Goal: Task Accomplishment & Management: Complete application form

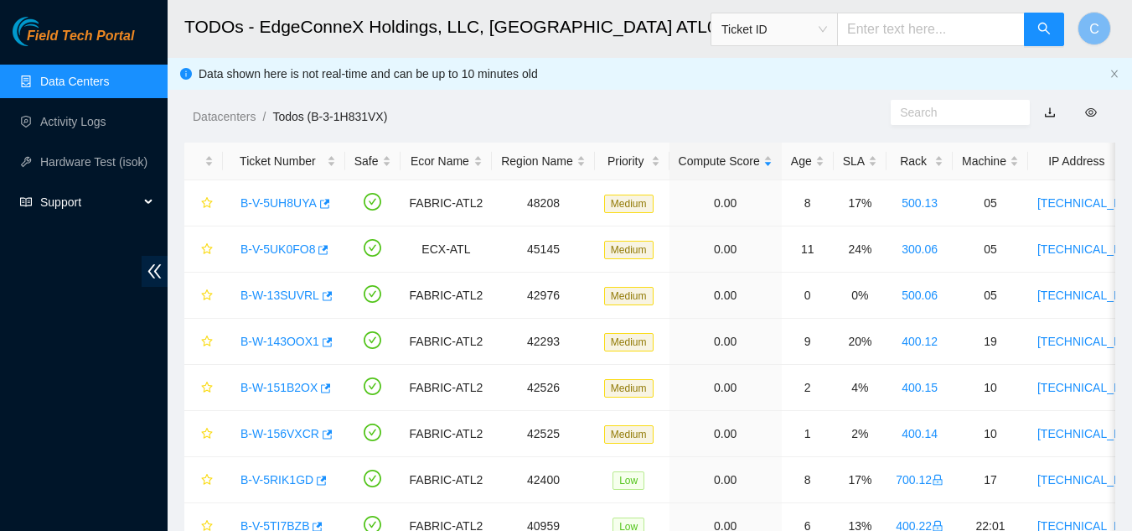
click at [0, 379] on div "Field Tech Portal Data Centers Activity Logs Hardware Test (isok) Support" at bounding box center [84, 274] width 168 height 514
drag, startPoint x: 0, startPoint y: 0, endPoint x: 0, endPoint y: 379, distance: 378.9
click at [0, 379] on div "Field Tech Portal Data Centers Activity Logs Hardware Test (isok) Support" at bounding box center [84, 274] width 168 height 514
drag, startPoint x: 0, startPoint y: 379, endPoint x: 549, endPoint y: 65, distance: 632.7
click at [549, 65] on div "Datacenters / Todos (B-3-1H831VX) /" at bounding box center [529, 79] width 723 height 94
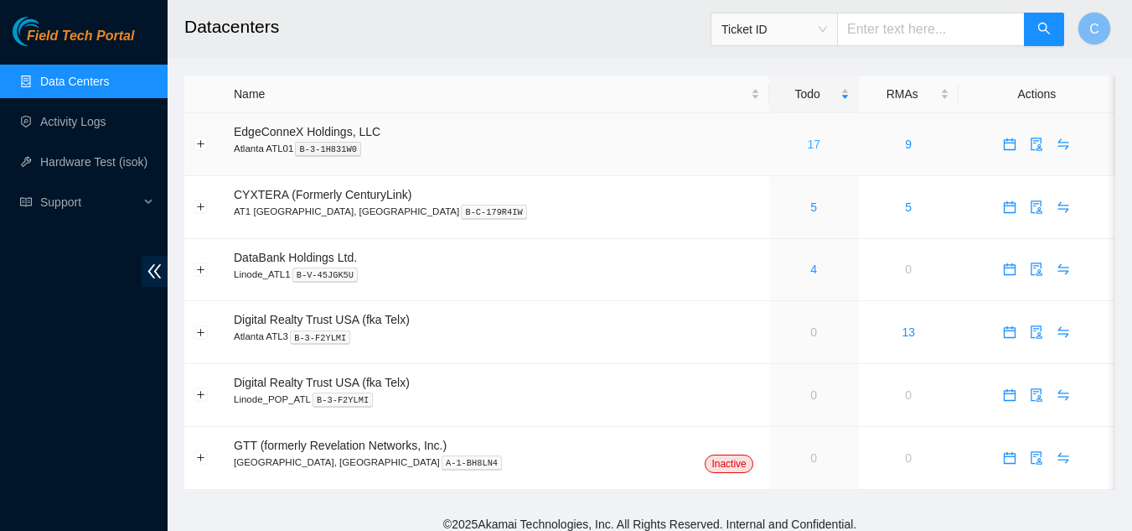
click at [807, 148] on link "17" at bounding box center [813, 143] width 13 height 13
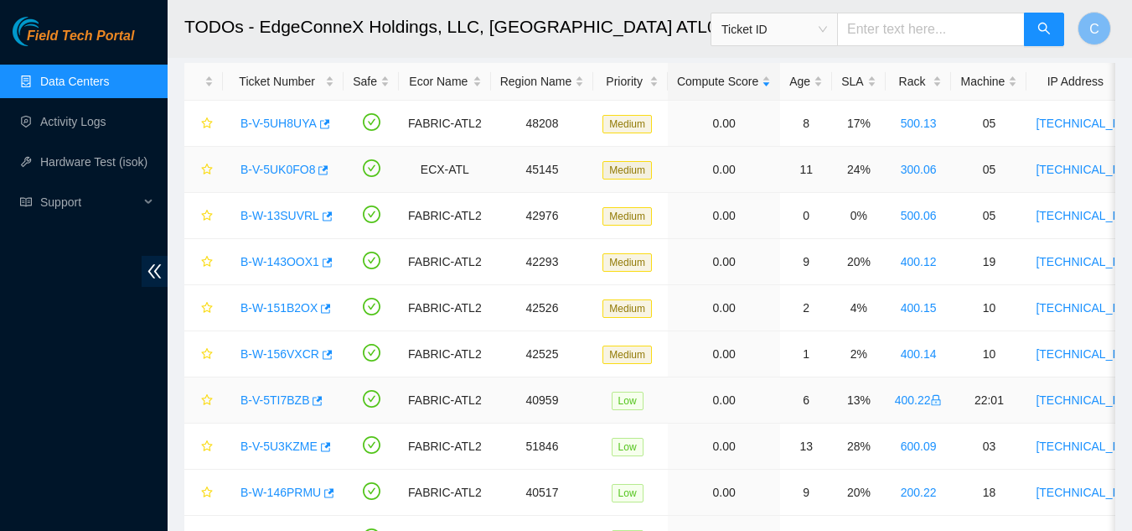
scroll to position [79, 0]
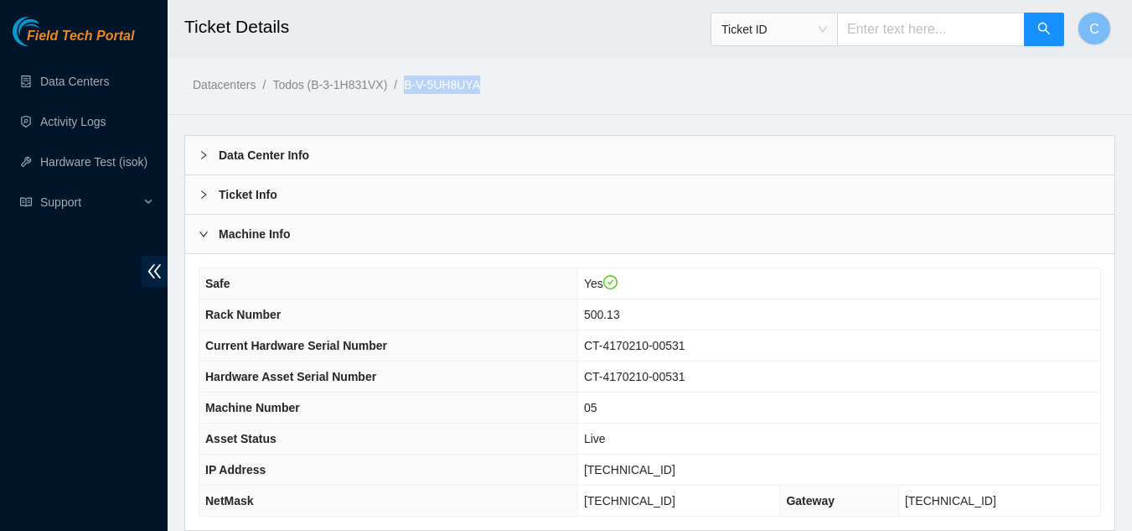
drag, startPoint x: 502, startPoint y: 81, endPoint x: 406, endPoint y: 81, distance: 96.4
click at [406, 81] on ol "Datacenters / Todos (B-3-1H831VX) / B-V-5UH8UYA /" at bounding box center [542, 84] width 698 height 18
copy ol "B-V-5UH8UYA"
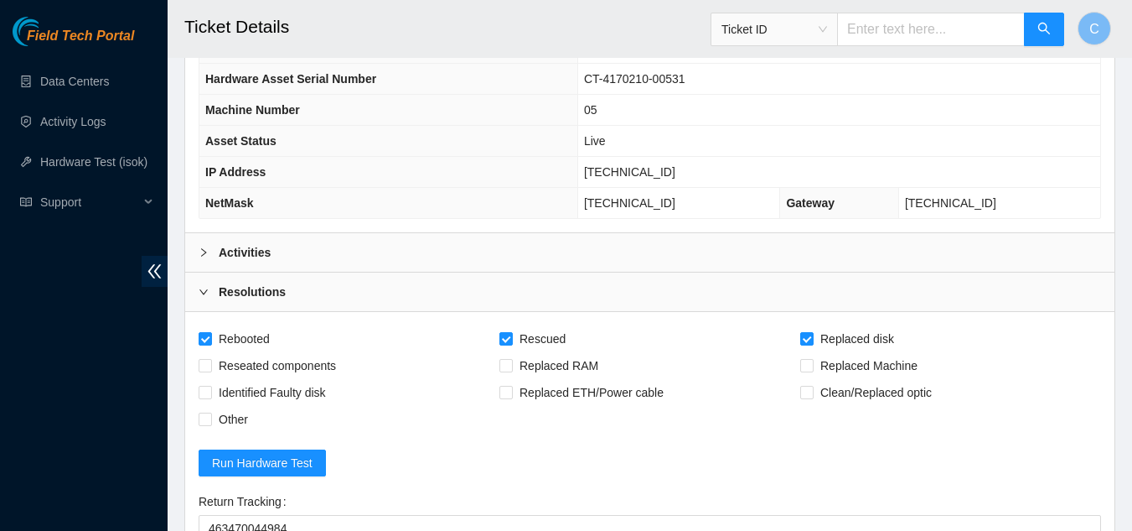
scroll to position [335, 0]
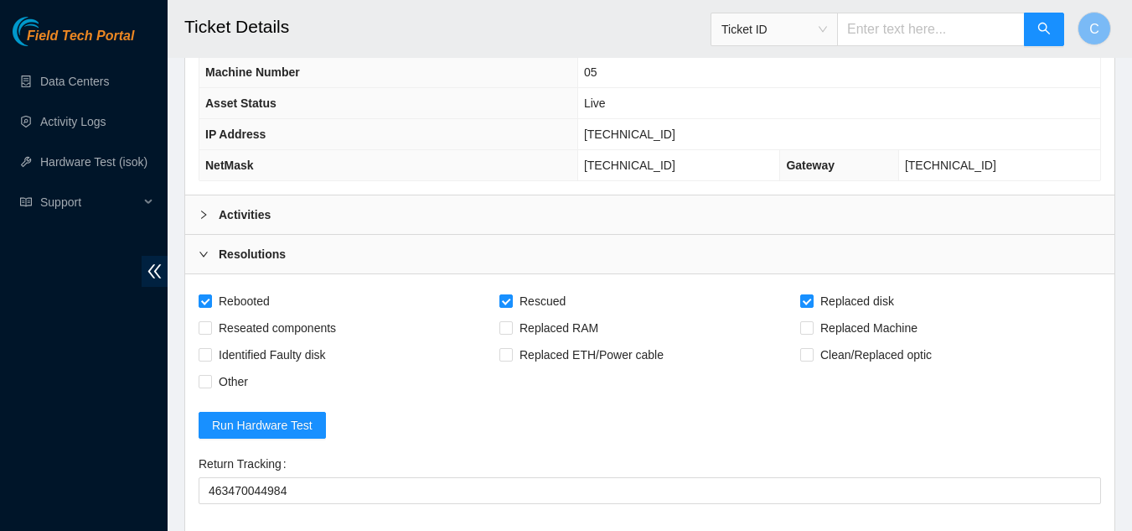
click at [298, 221] on div "Activities" at bounding box center [650, 214] width 930 height 39
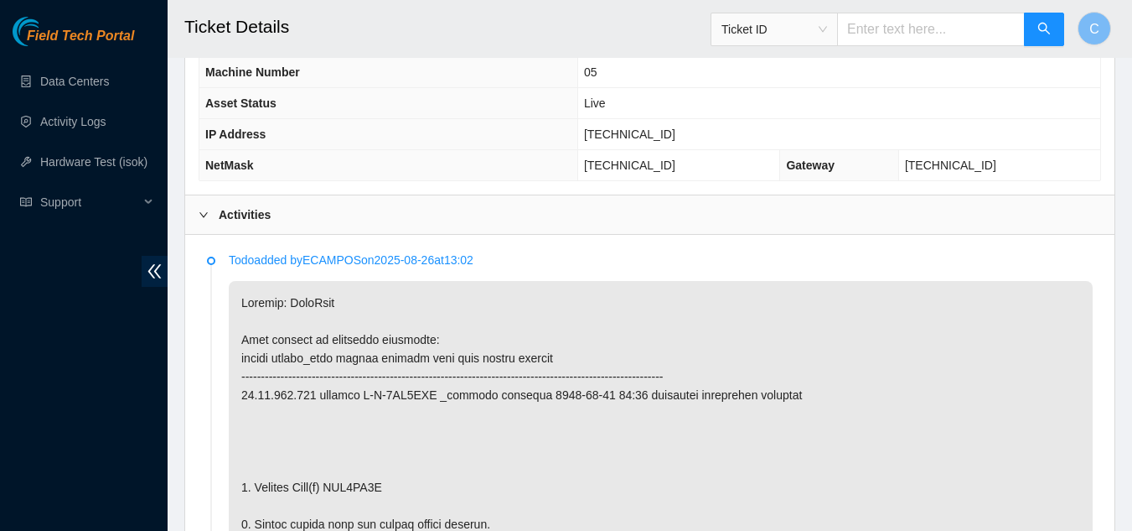
click at [231, 224] on div "Activities" at bounding box center [650, 214] width 930 height 39
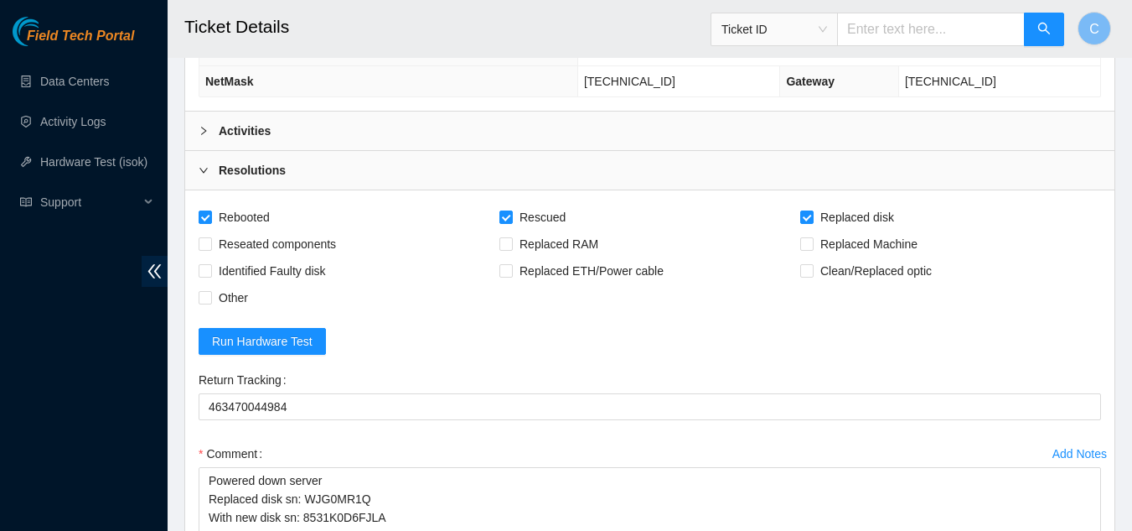
scroll to position [503, 0]
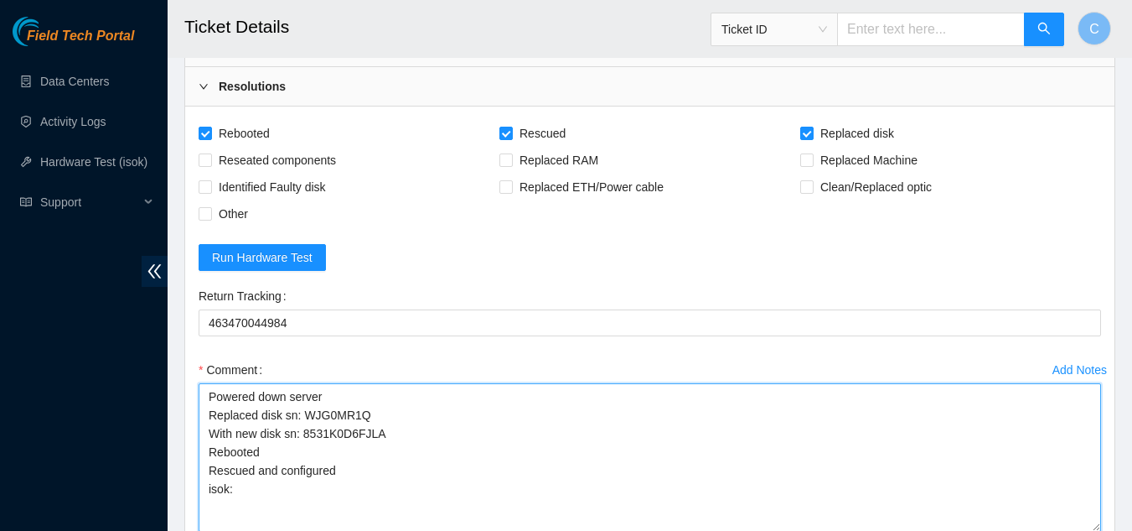
drag, startPoint x: 298, startPoint y: 416, endPoint x: 376, endPoint y: 419, distance: 78.9
click at [376, 419] on textarea "Powered down server Replaced disk sn: WJG0MR1Q With new disk sn: 8531K0D6FJLA R…" at bounding box center [650, 457] width 903 height 148
click at [409, 439] on textarea "Powered down server Replaced disk sn: WJG0MR1Q With new disk sn: 8531K0D6FJLA R…" at bounding box center [650, 457] width 903 height 148
drag, startPoint x: 209, startPoint y: 398, endPoint x: 425, endPoint y: 496, distance: 237.5
click at [425, 496] on textarea "Powered down server Replaced disk sn: WJG0MR1Q With new disk sn: 8531K0D6FJLA R…" at bounding box center [650, 457] width 903 height 148
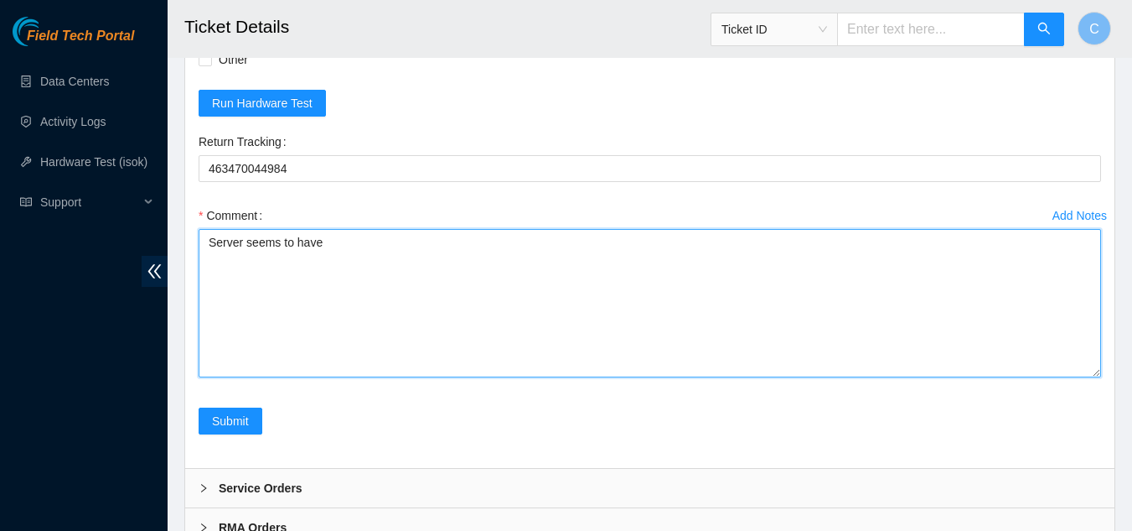
scroll to position [671, 0]
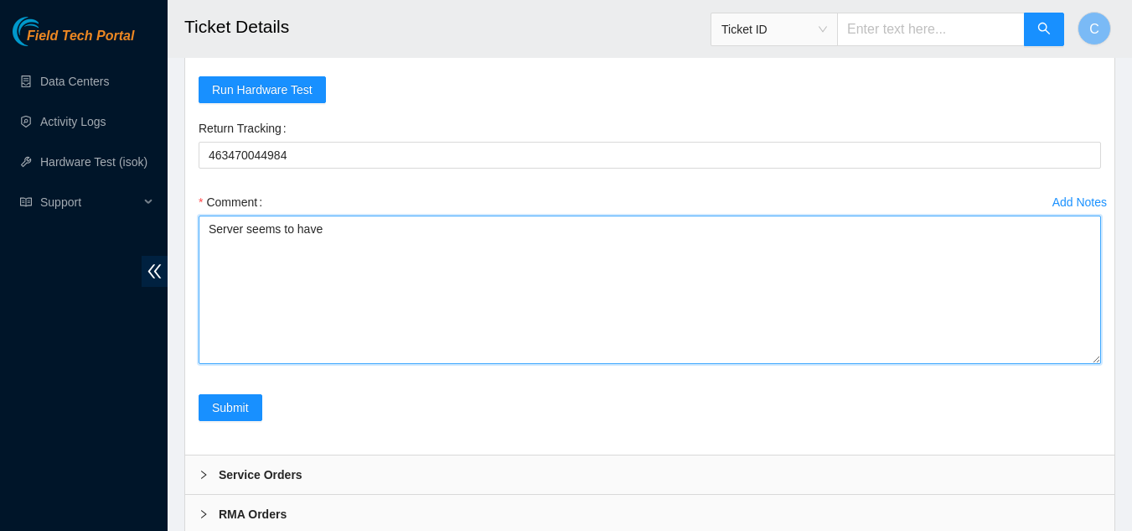
drag, startPoint x: 352, startPoint y: 232, endPoint x: 214, endPoint y: 225, distance: 138.5
click at [214, 225] on textarea "Server seems to have" at bounding box center [650, 289] width 903 height 148
click at [263, 232] on textarea "Server seems to have" at bounding box center [650, 289] width 903 height 148
drag, startPoint x: 333, startPoint y: 231, endPoint x: 138, endPoint y: 230, distance: 194.5
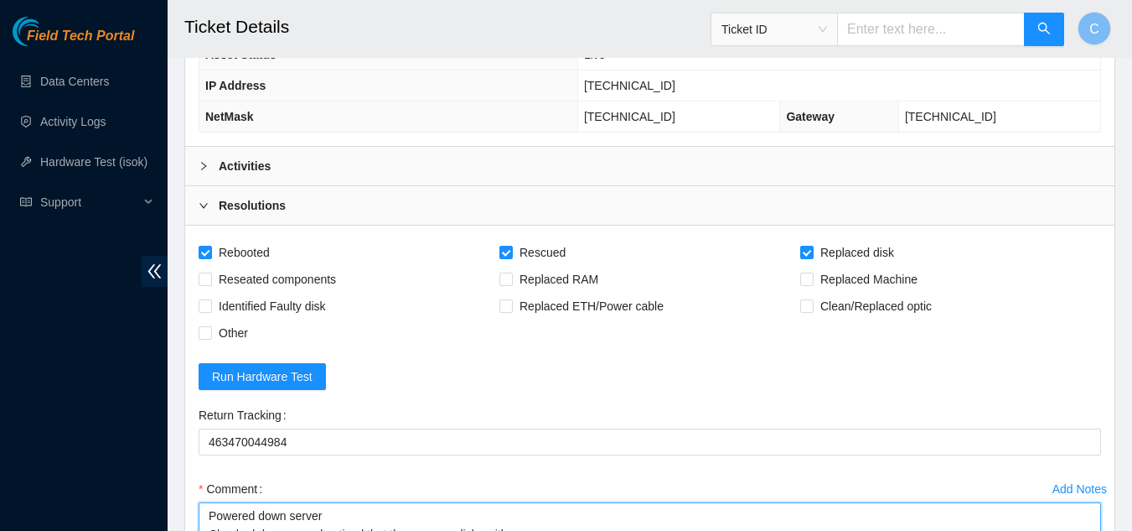
scroll to position [381, 0]
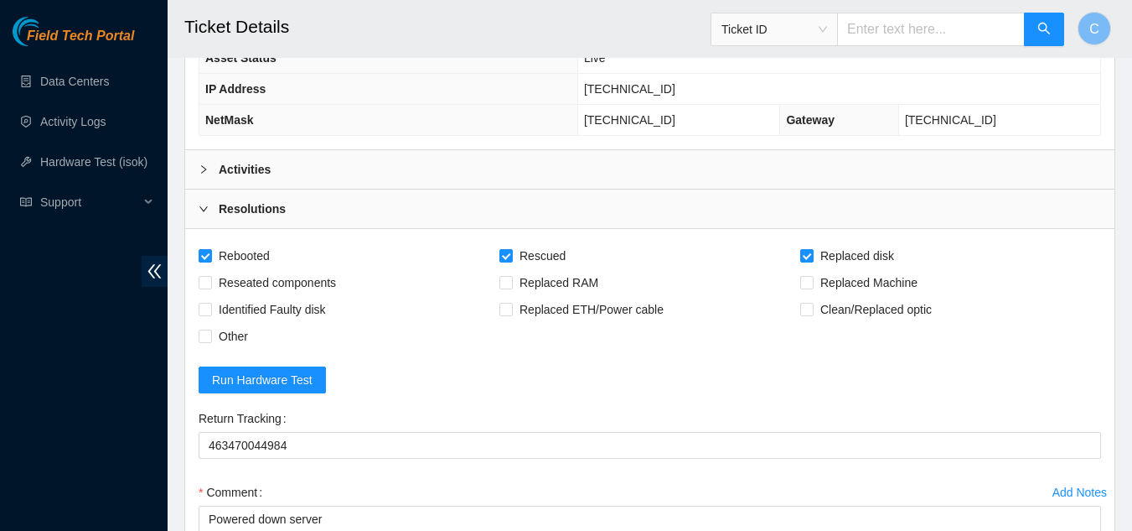
click at [295, 170] on div "Activities" at bounding box center [650, 169] width 930 height 39
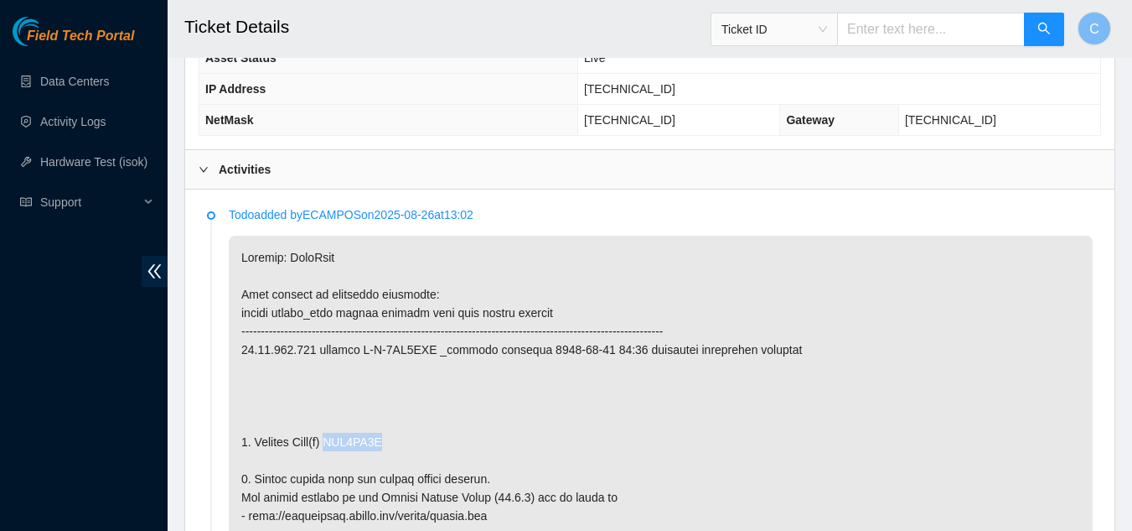
drag, startPoint x: 333, startPoint y: 440, endPoint x: 402, endPoint y: 439, distance: 69.6
copy p "WJG0MR1Q"
click at [309, 175] on div "Activities" at bounding box center [650, 169] width 930 height 39
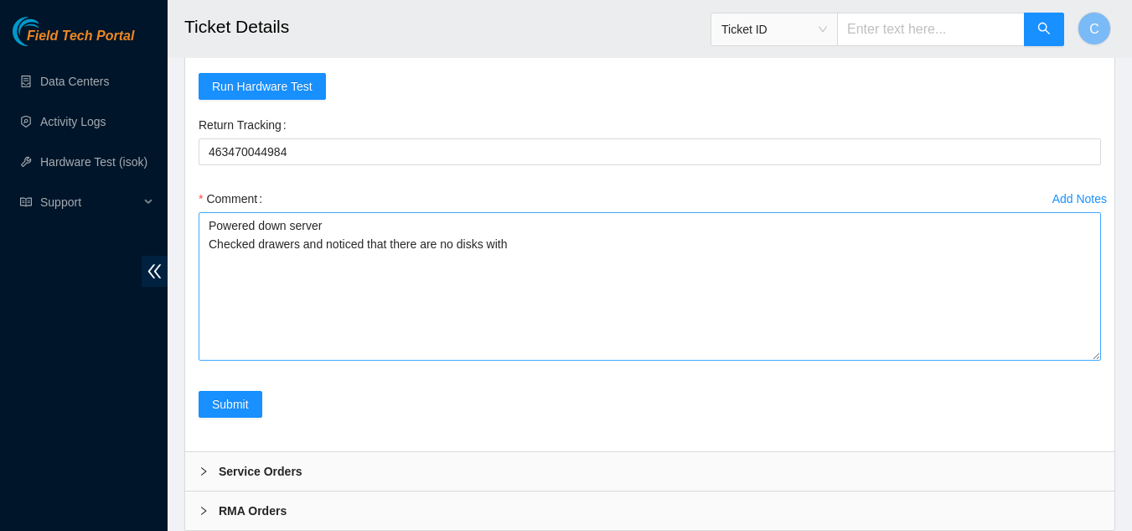
scroll to position [675, 0]
click at [518, 243] on textarea "Powered down server Checked drawers and noticed that there are no disks with" at bounding box center [650, 285] width 903 height 148
paste textarea "WJG0MR1Q"
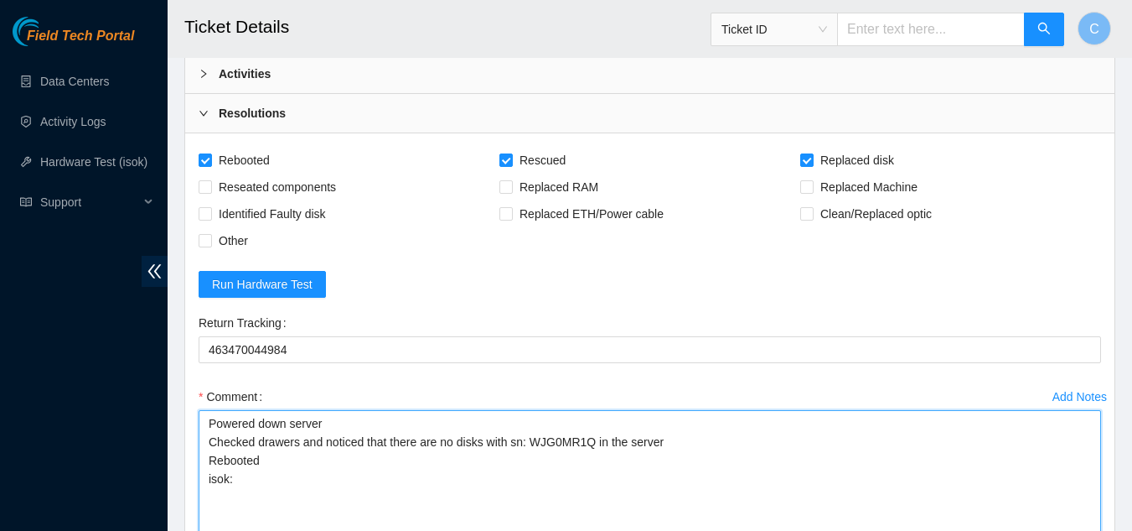
scroll to position [646, 0]
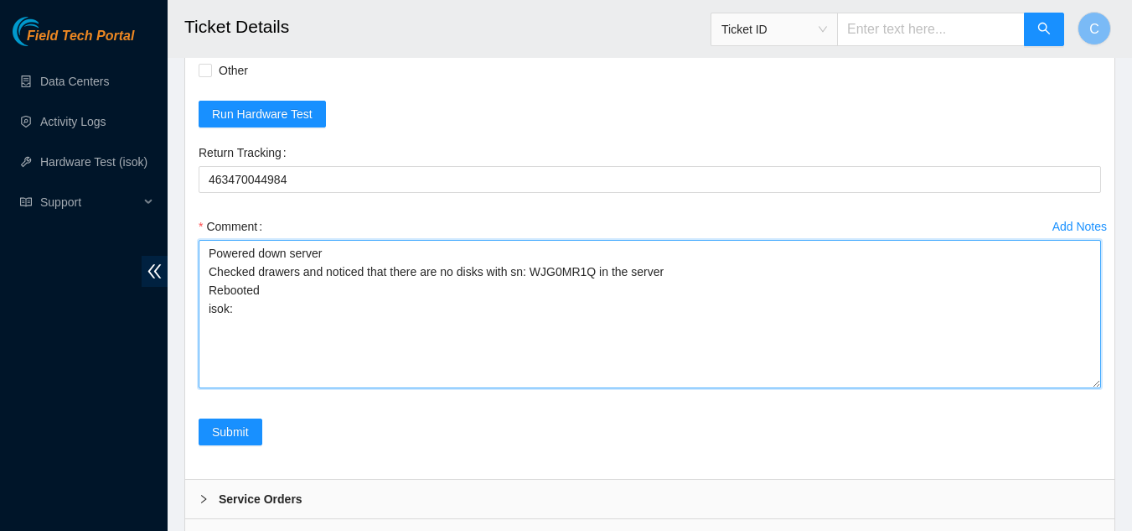
paste textarea "23.46.177.163 : passed: ok"
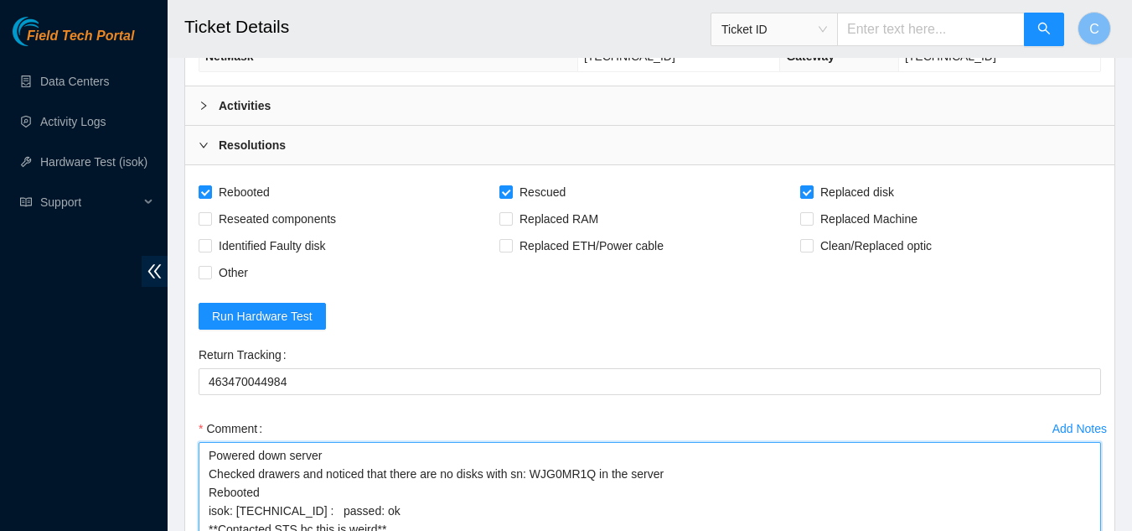
scroll to position [395, 0]
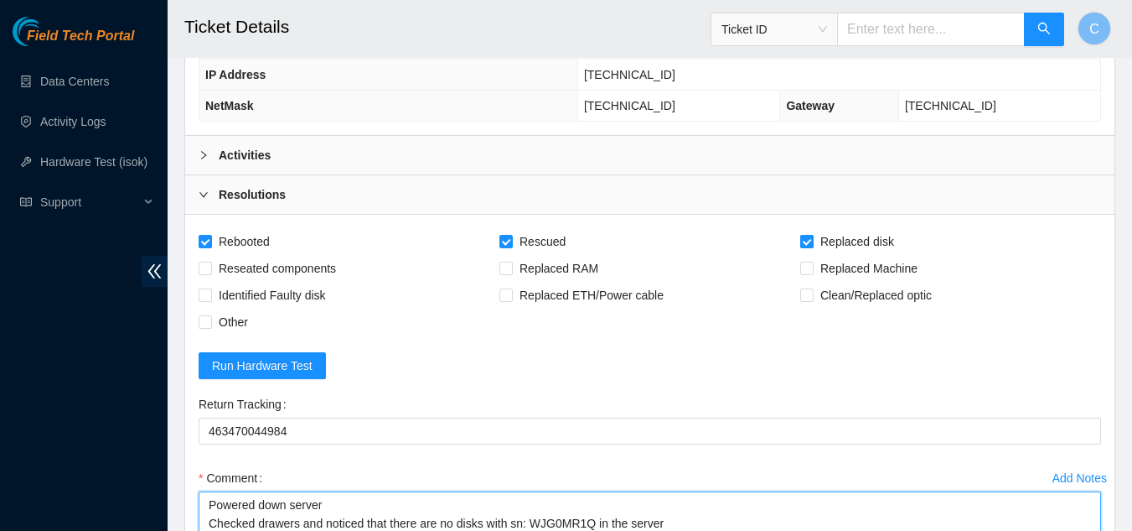
type textarea "Powered down server Checked drawers and noticed that there are no disks with sn…"
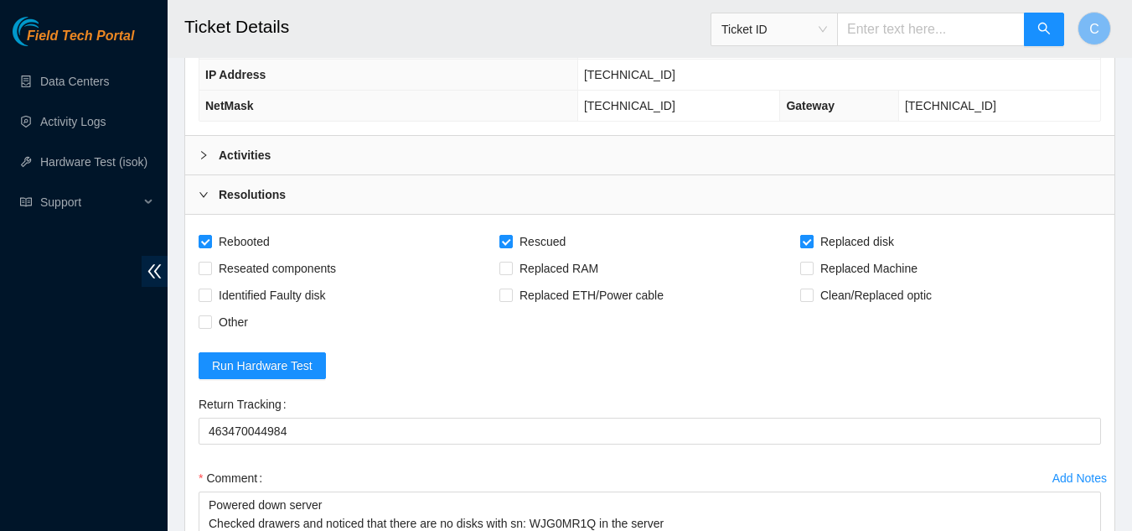
click at [808, 244] on input "Replaced disk" at bounding box center [807, 241] width 12 height 12
checkbox input "false"
click at [515, 242] on span "Rescued" at bounding box center [543, 241] width 60 height 27
click at [511, 242] on input "Rescued" at bounding box center [506, 241] width 12 height 12
checkbox input "false"
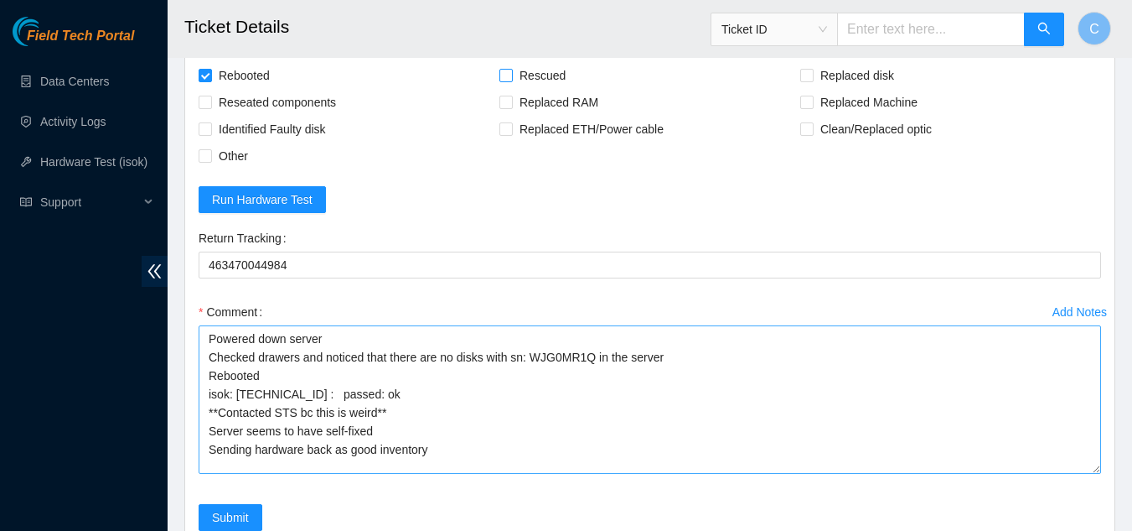
scroll to position [726, 0]
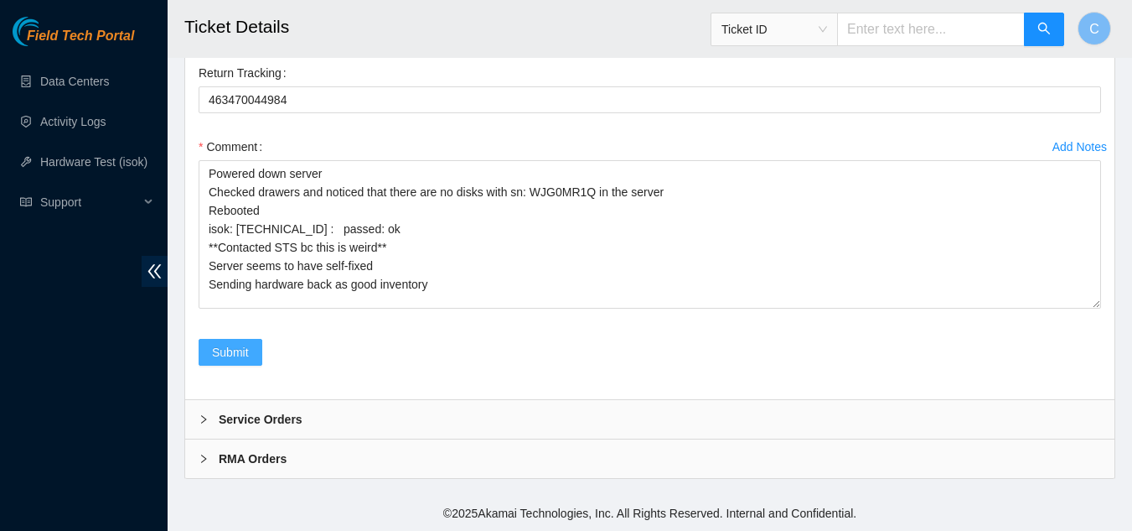
click at [235, 355] on span "Submit" at bounding box center [230, 352] width 37 height 18
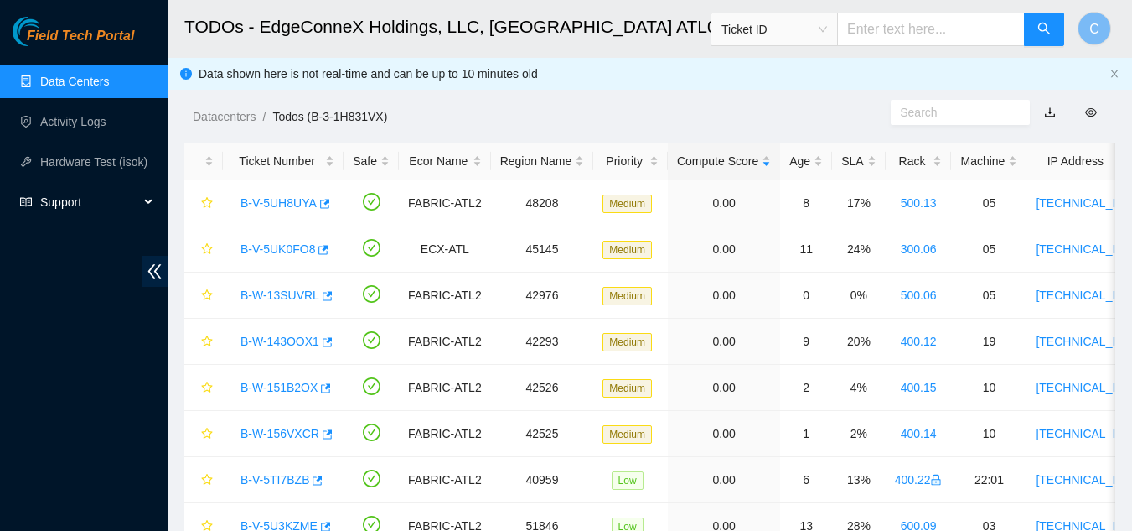
scroll to position [79, 0]
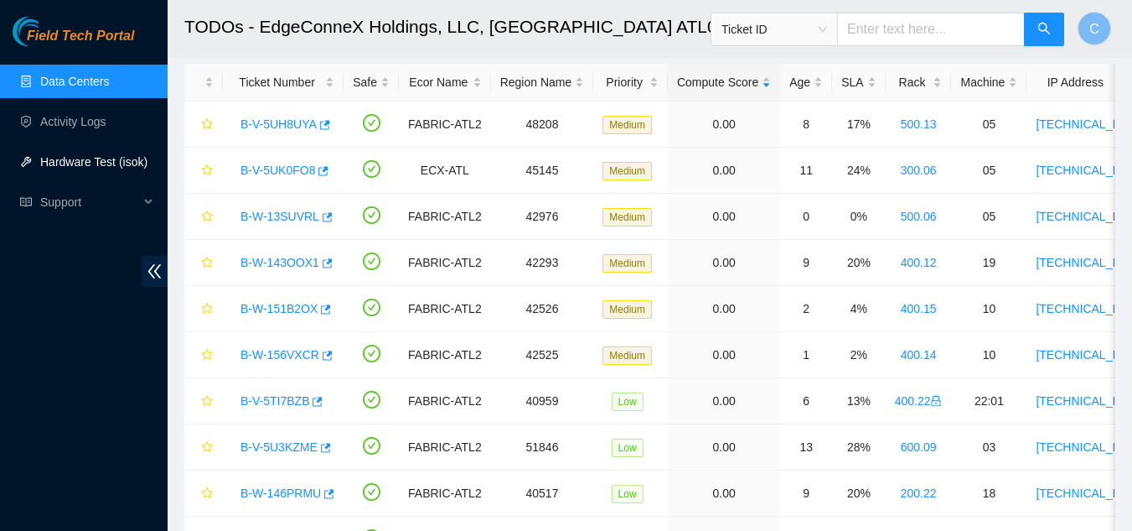
click at [109, 167] on link "Hardware Test (isok)" at bounding box center [93, 161] width 107 height 13
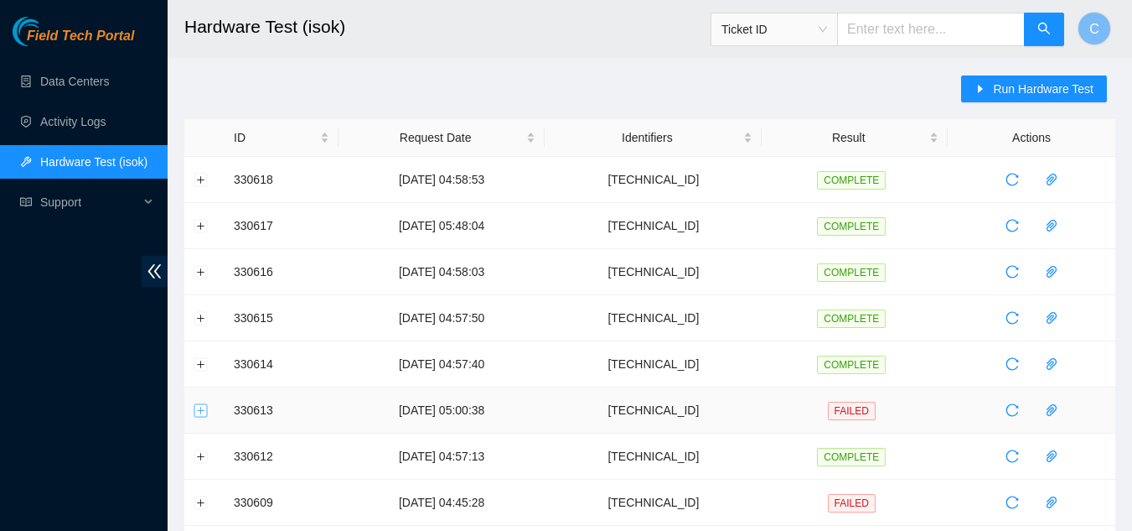
click at [205, 416] on button "Expand row" at bounding box center [200, 409] width 13 height 13
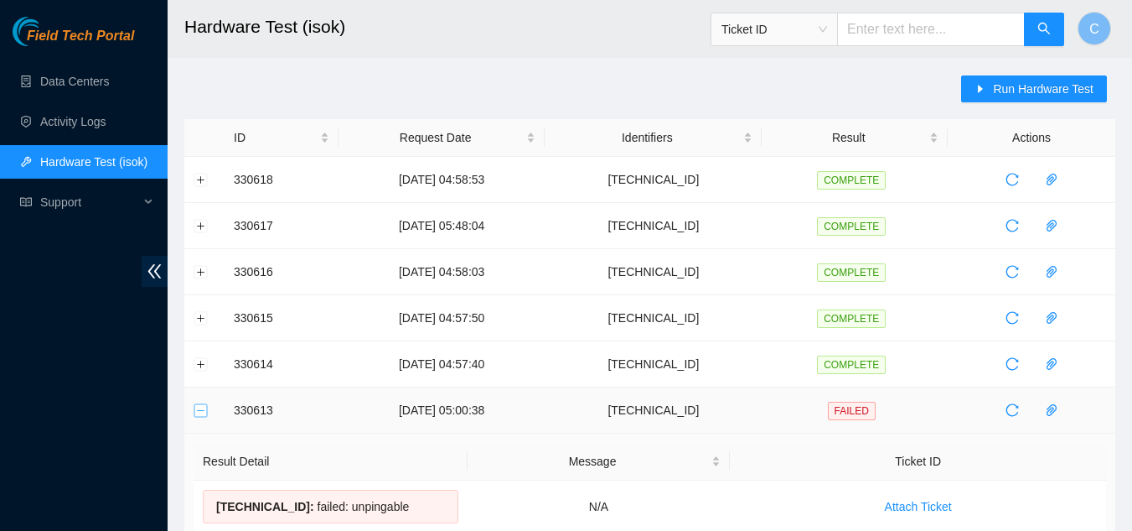
click at [203, 416] on button "Collapse row" at bounding box center [200, 409] width 13 height 13
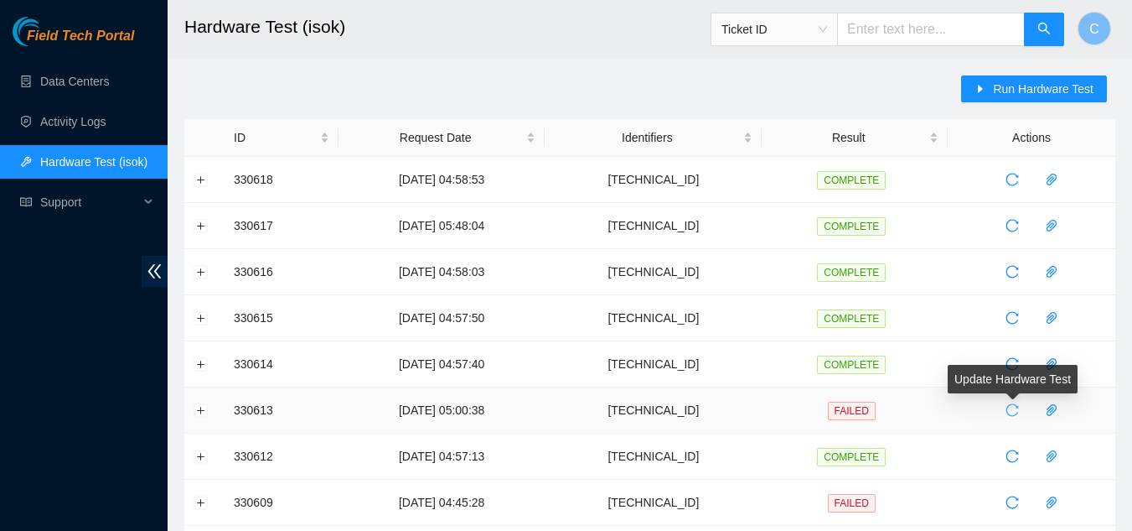
click at [1008, 412] on icon "reload" at bounding box center [1012, 409] width 13 height 13
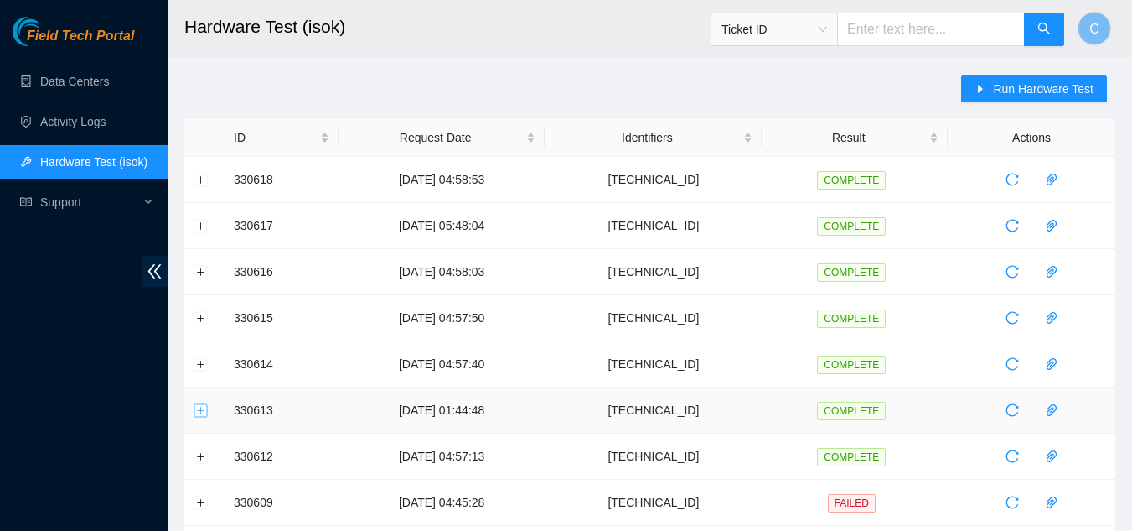
click at [201, 408] on button "Expand row" at bounding box center [200, 409] width 13 height 13
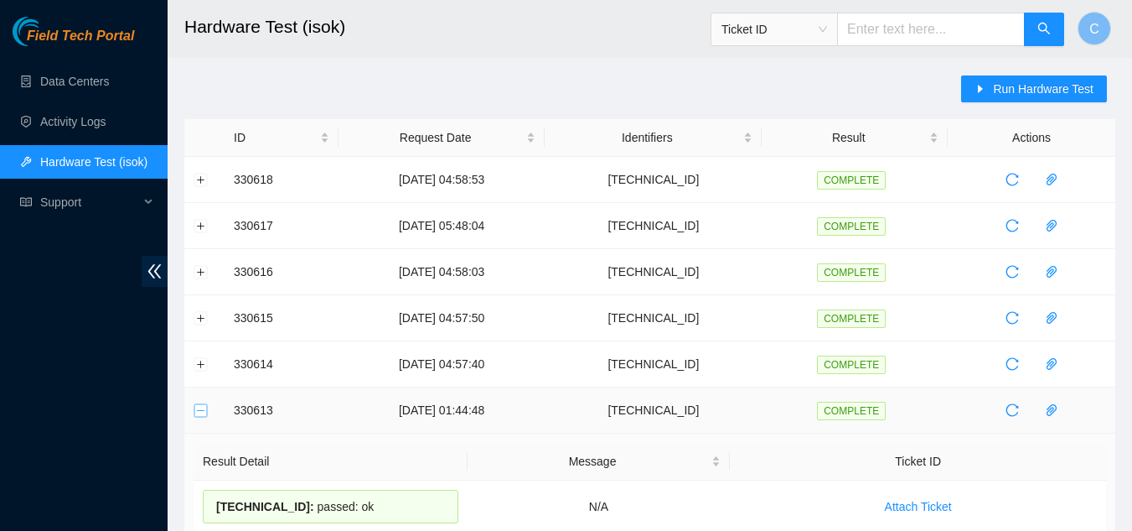
click at [201, 408] on button "Collapse row" at bounding box center [200, 409] width 13 height 13
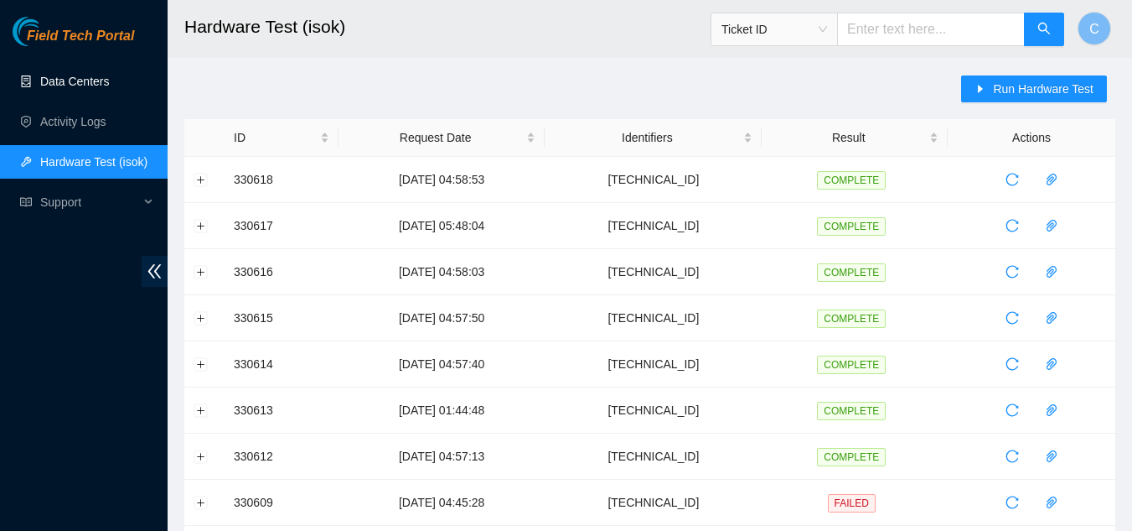
click at [45, 76] on link "Data Centers" at bounding box center [74, 81] width 69 height 13
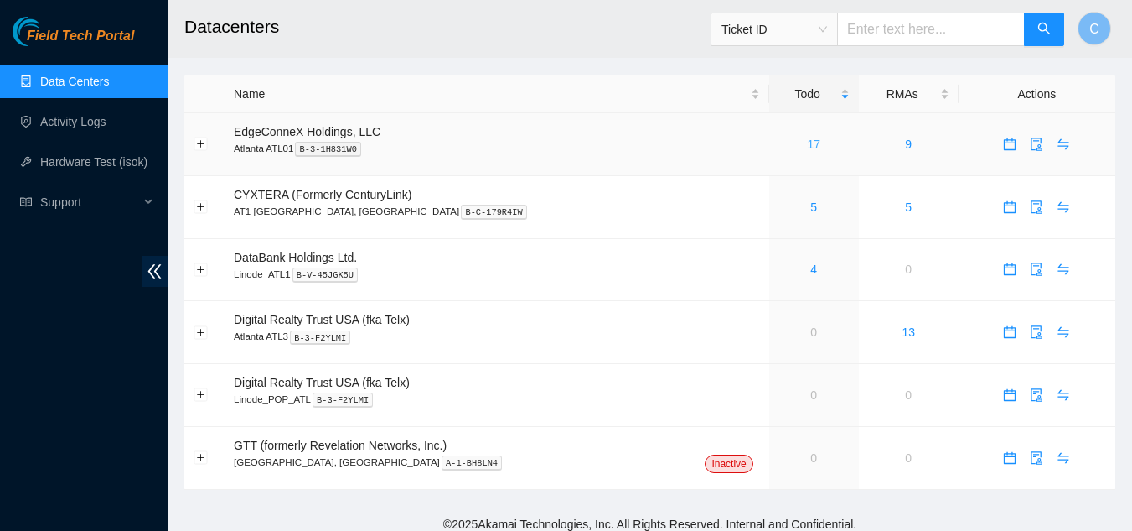
click at [807, 148] on link "17" at bounding box center [813, 143] width 13 height 13
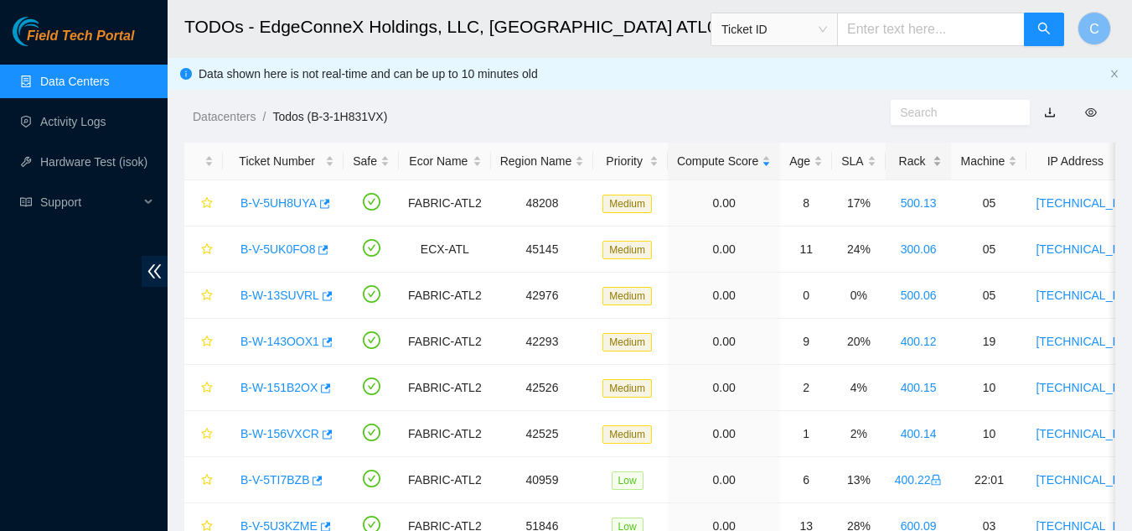
click at [925, 160] on div "Rack" at bounding box center [919, 161] width 48 height 18
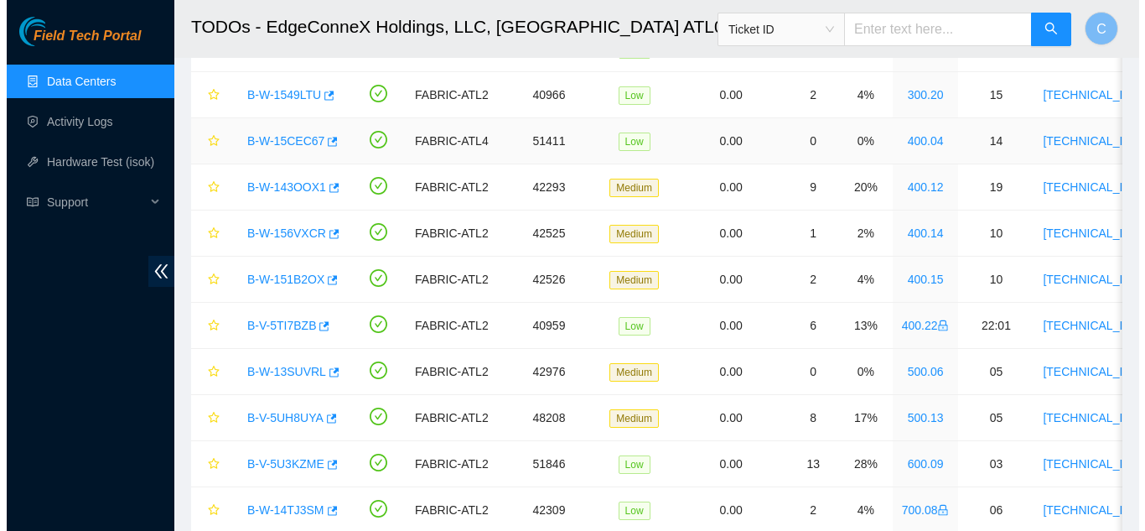
scroll to position [452, 0]
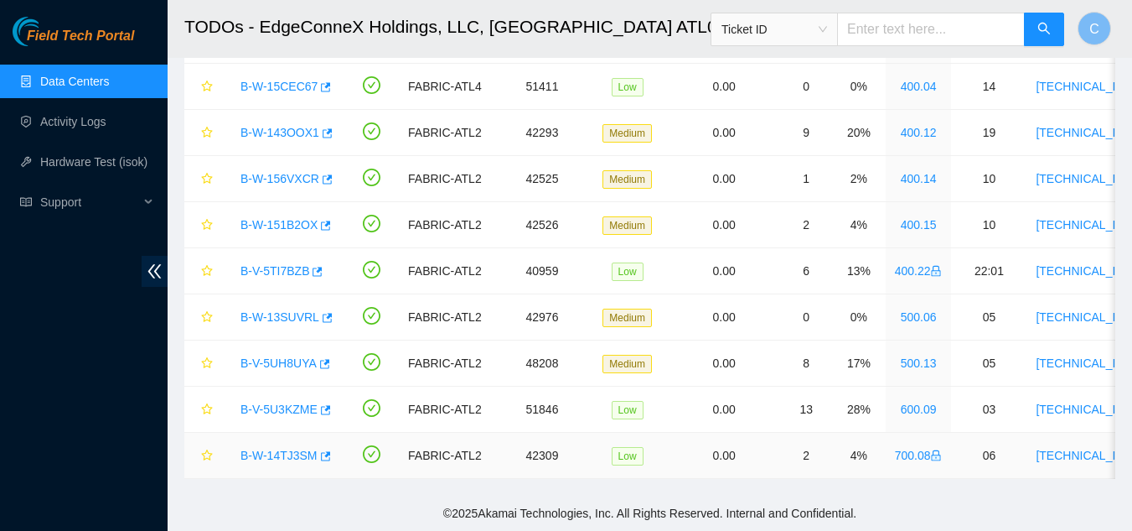
click at [298, 448] on link "B-W-14TJ3SM" at bounding box center [279, 454] width 77 height 13
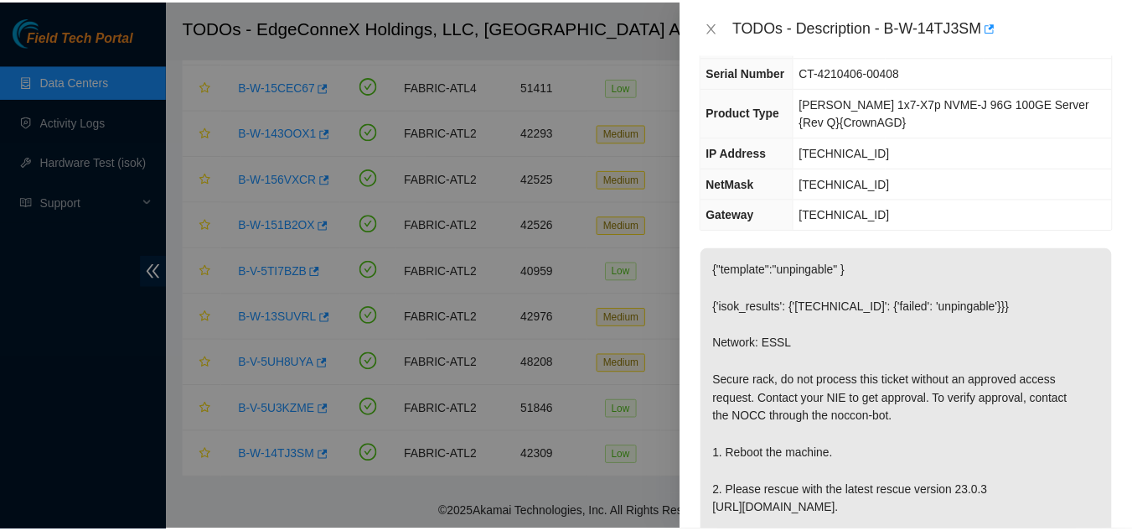
scroll to position [251, 0]
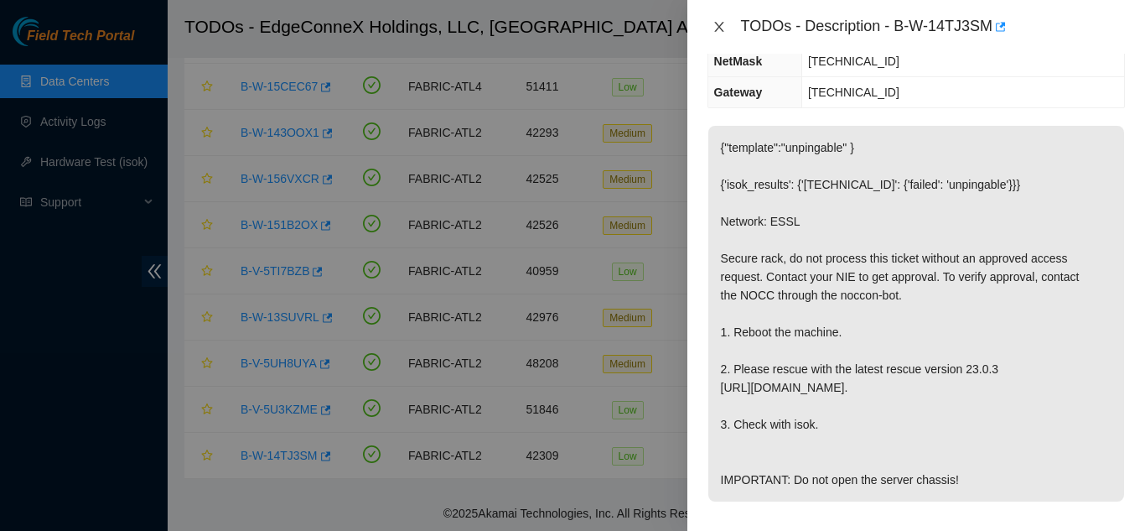
click at [714, 26] on icon "close" at bounding box center [719, 26] width 13 height 13
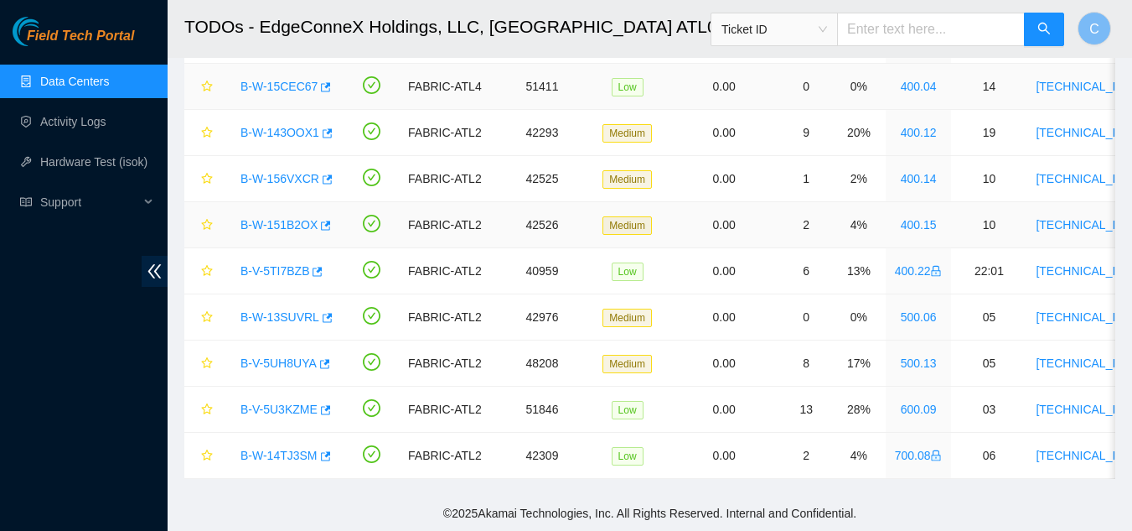
scroll to position [270, 0]
click at [107, 161] on link "Hardware Test (isok)" at bounding box center [93, 161] width 107 height 13
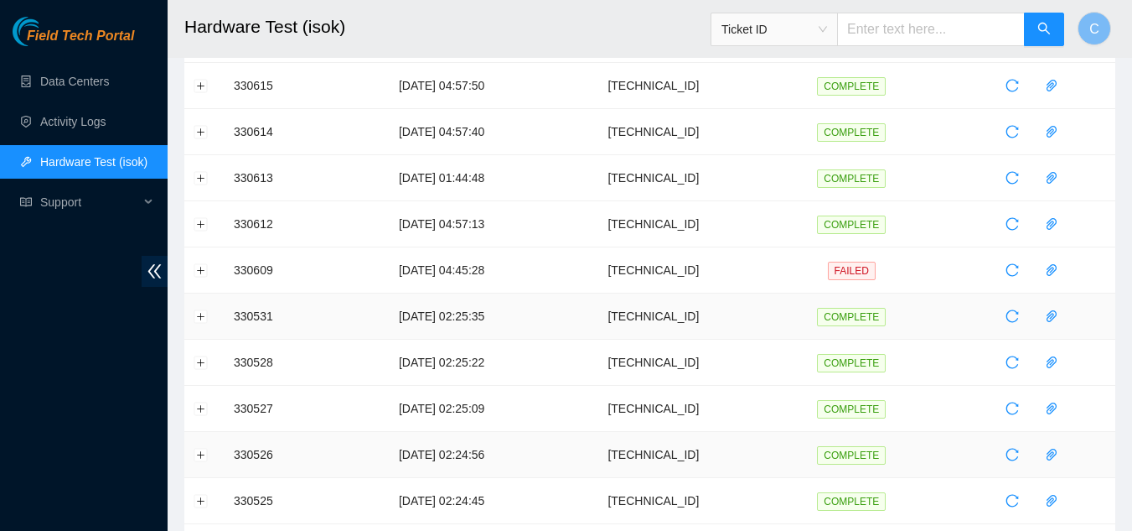
scroll to position [230, 0]
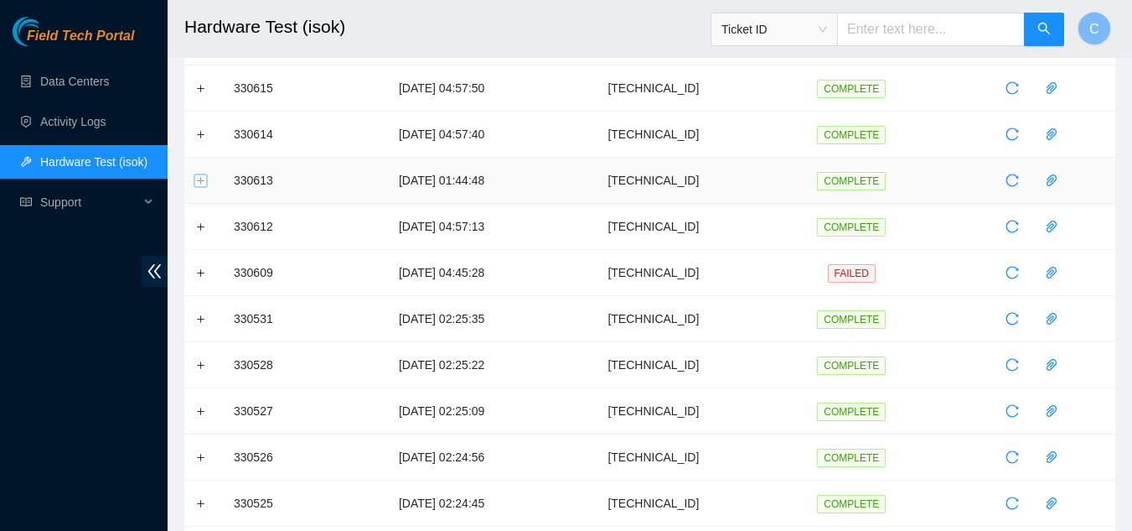
click at [205, 179] on button "Expand row" at bounding box center [200, 180] width 13 height 13
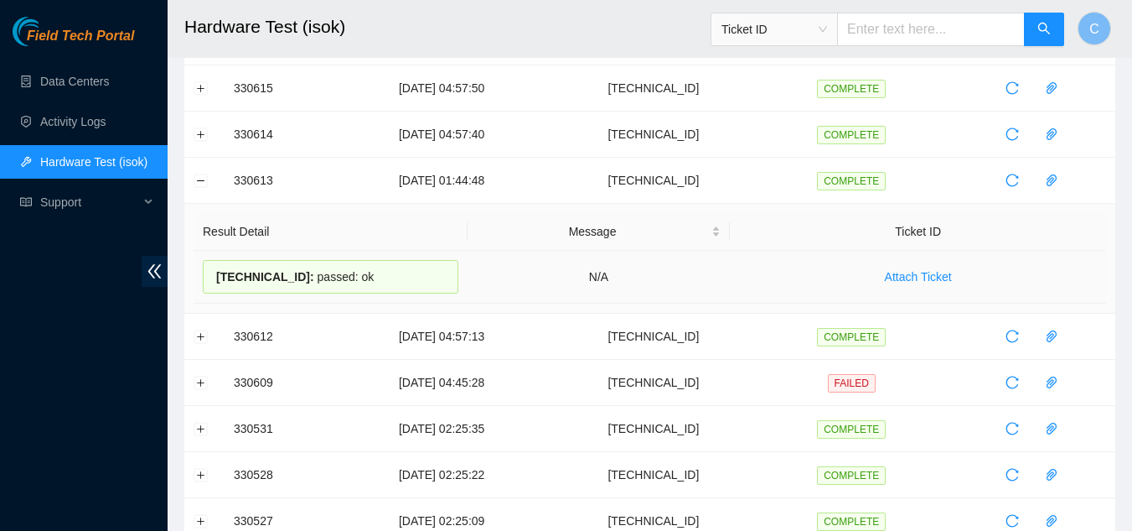
drag, startPoint x: 210, startPoint y: 275, endPoint x: 380, endPoint y: 283, distance: 170.4
click at [380, 283] on div "[TECHNICAL_ID] : passed: ok" at bounding box center [331, 277] width 256 height 34
copy div "[TECHNICAL_ID] : passed: ok"
click at [202, 185] on button "Collapse row" at bounding box center [200, 180] width 13 height 13
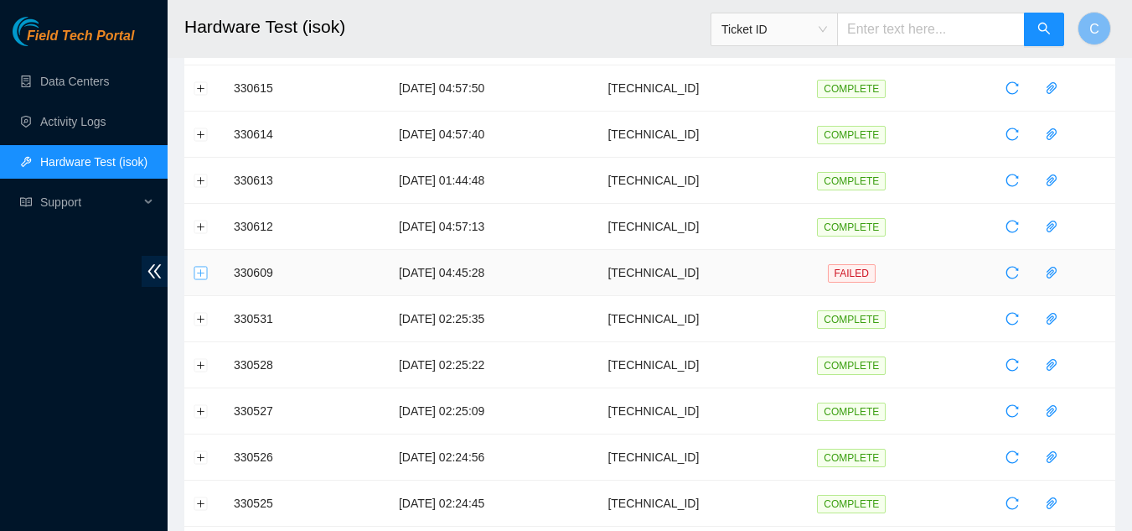
click at [207, 273] on button "Expand row" at bounding box center [200, 272] width 13 height 13
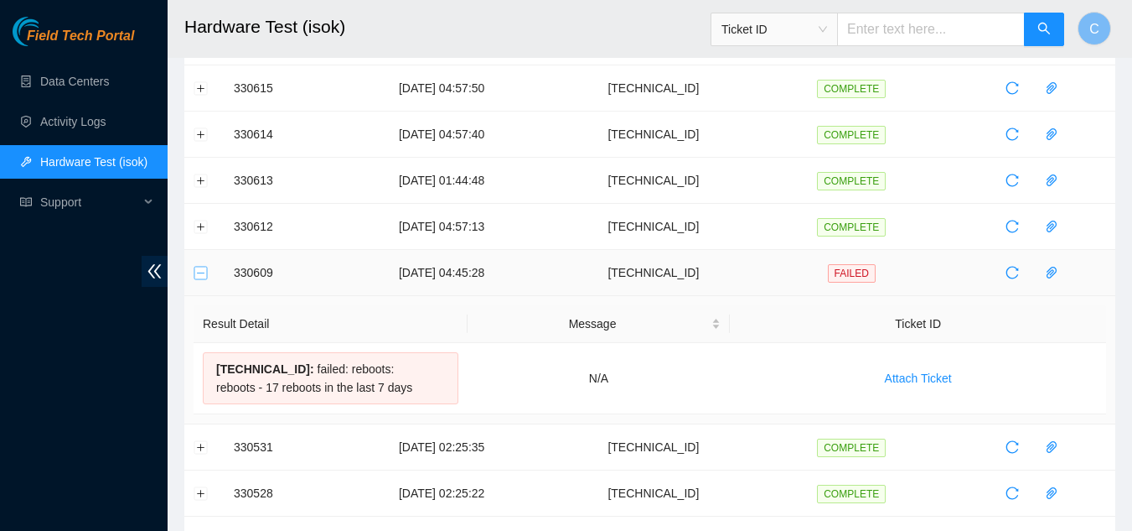
click at [207, 273] on button "Collapse row" at bounding box center [200, 272] width 13 height 13
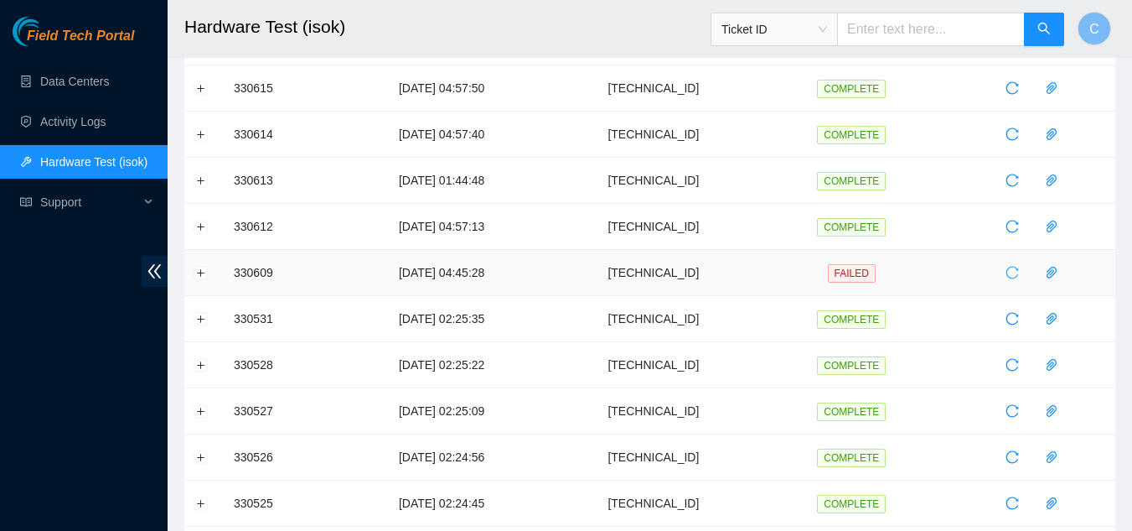
click at [1011, 279] on button "button" at bounding box center [1012, 272] width 27 height 27
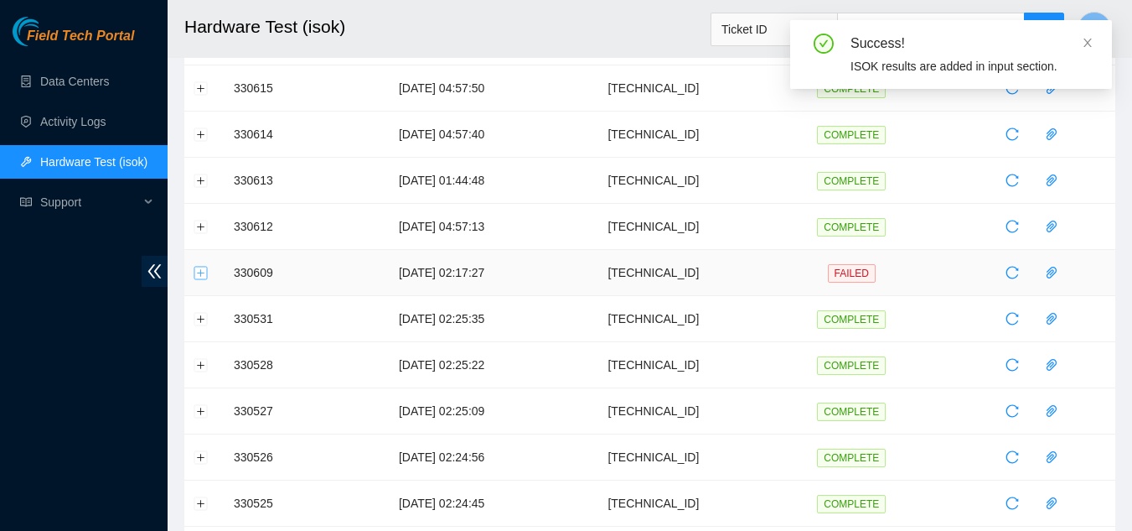
click at [203, 273] on button "Expand row" at bounding box center [200, 272] width 13 height 13
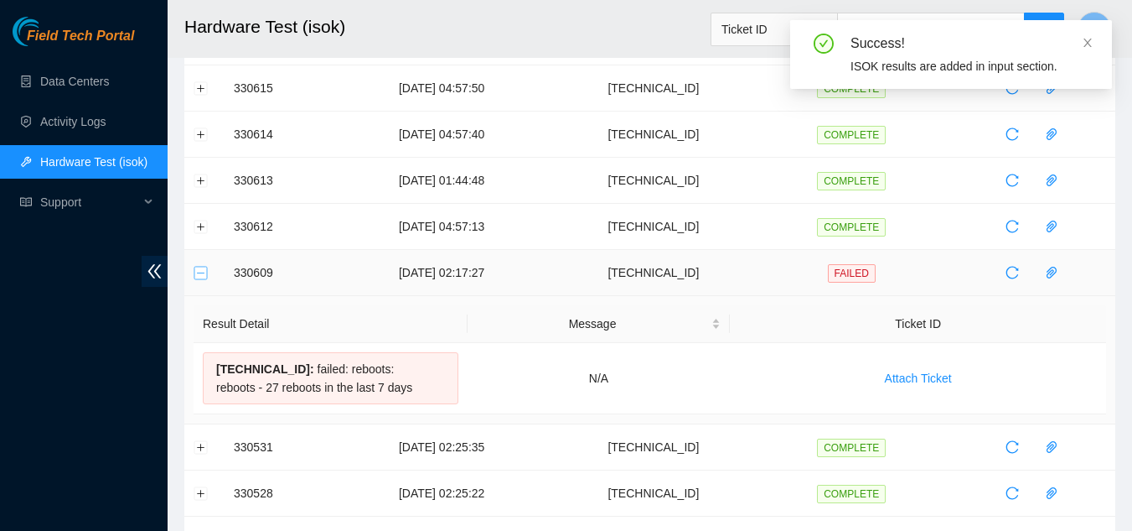
click at [203, 273] on button "Collapse row" at bounding box center [200, 272] width 13 height 13
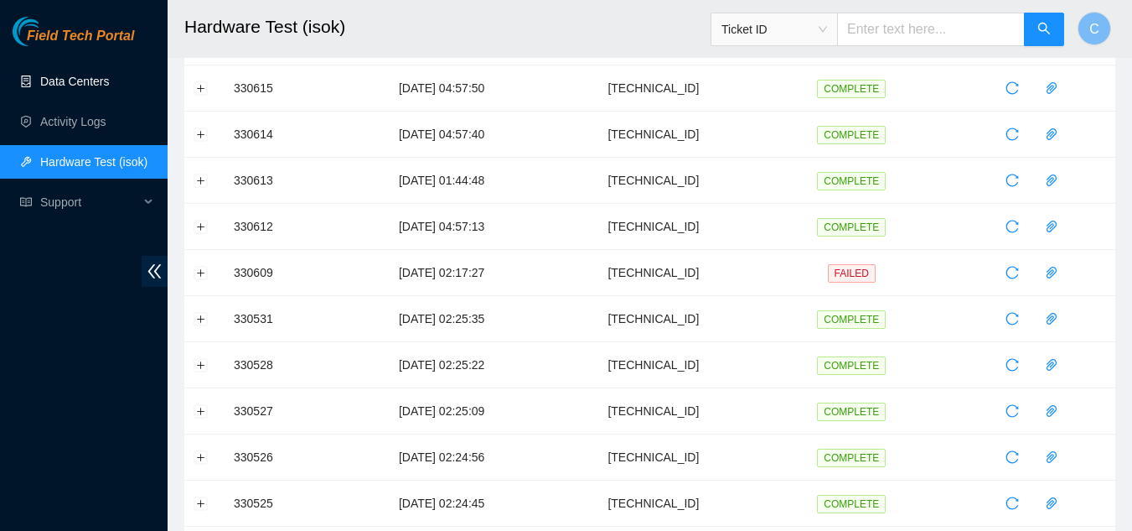
click at [82, 75] on link "Data Centers" at bounding box center [74, 81] width 69 height 13
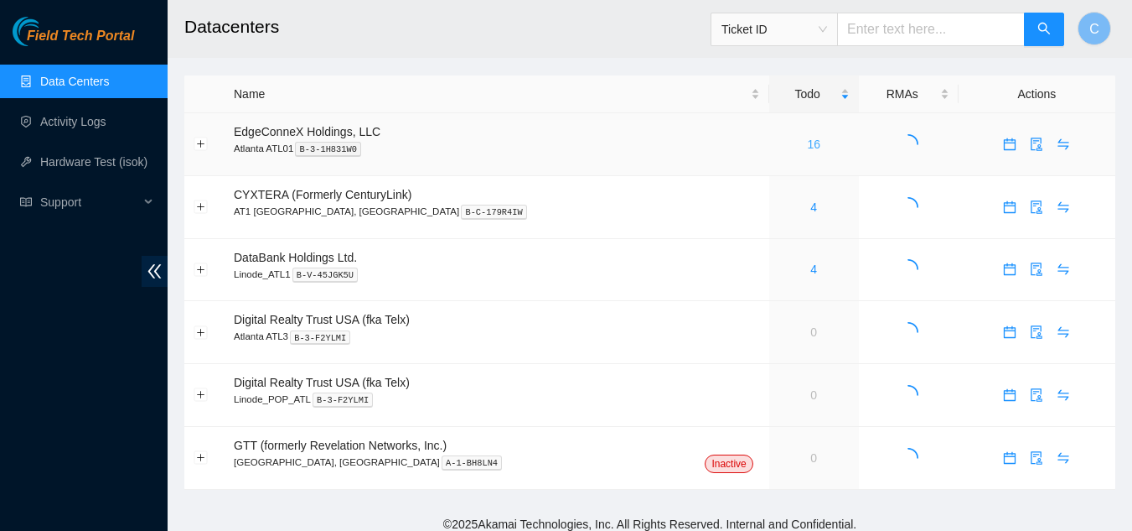
click at [807, 141] on link "16" at bounding box center [813, 143] width 13 height 13
